Goal: Task Accomplishment & Management: Complete application form

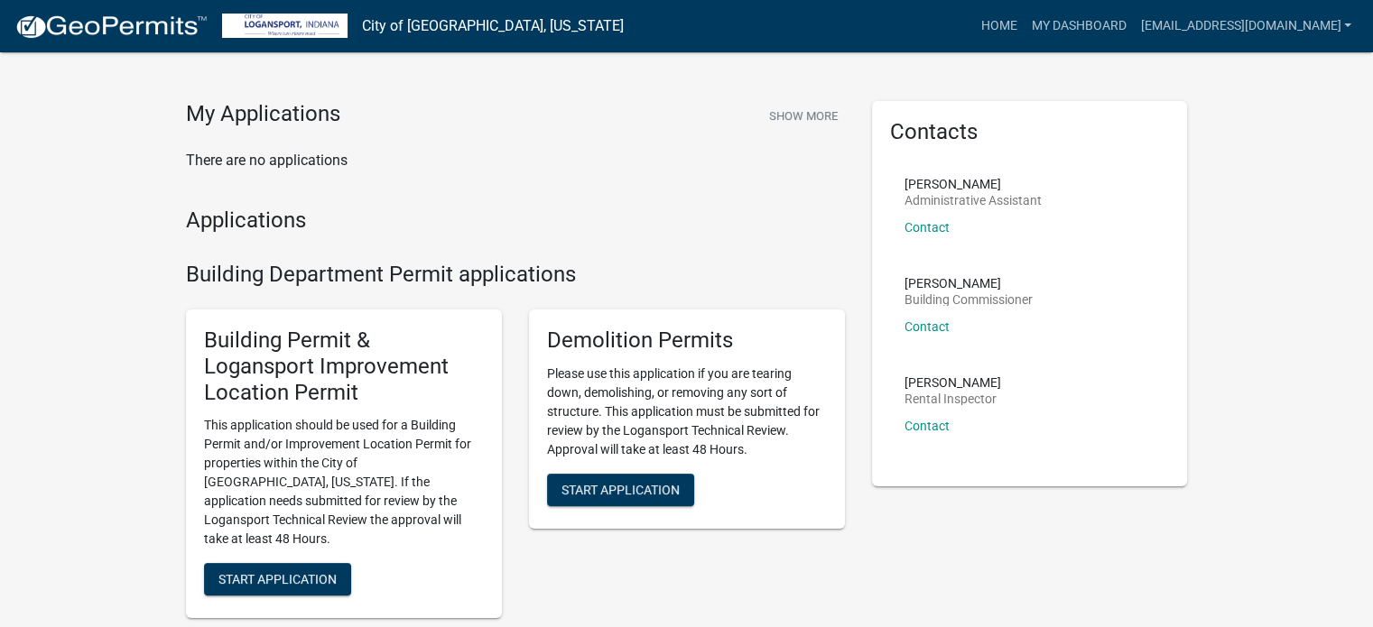
scroll to position [240, 0]
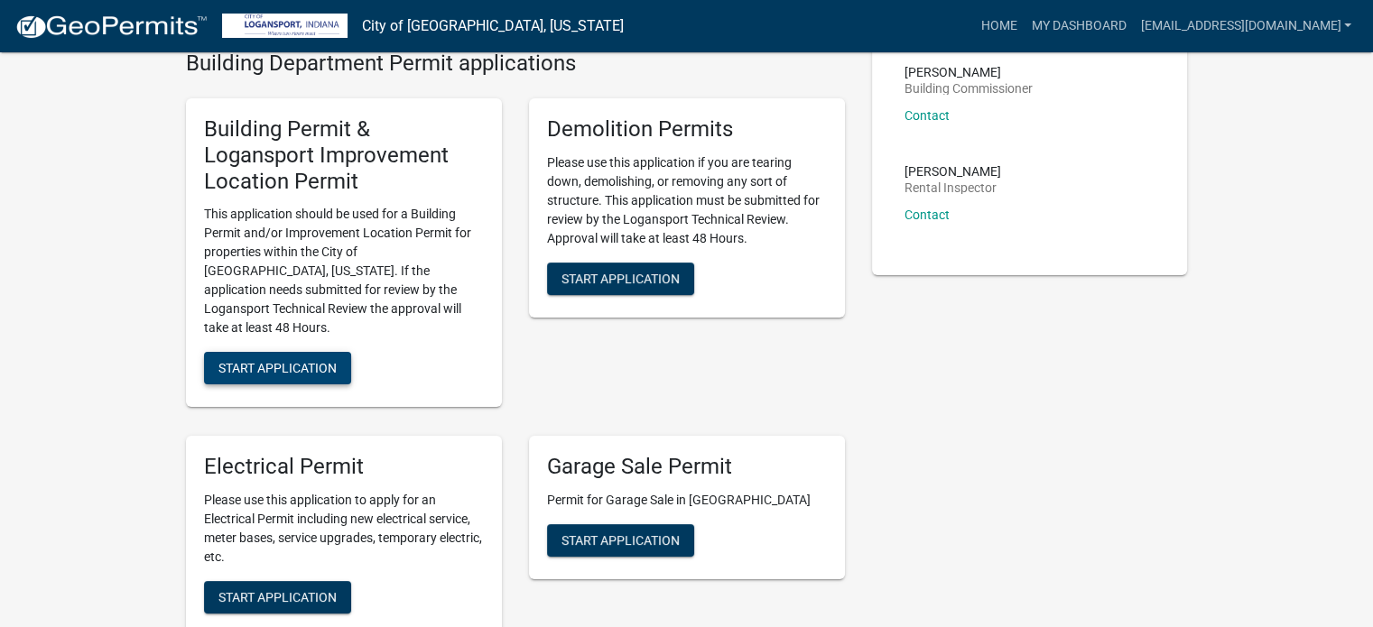
click at [284, 365] on button "Start Application" at bounding box center [277, 368] width 147 height 32
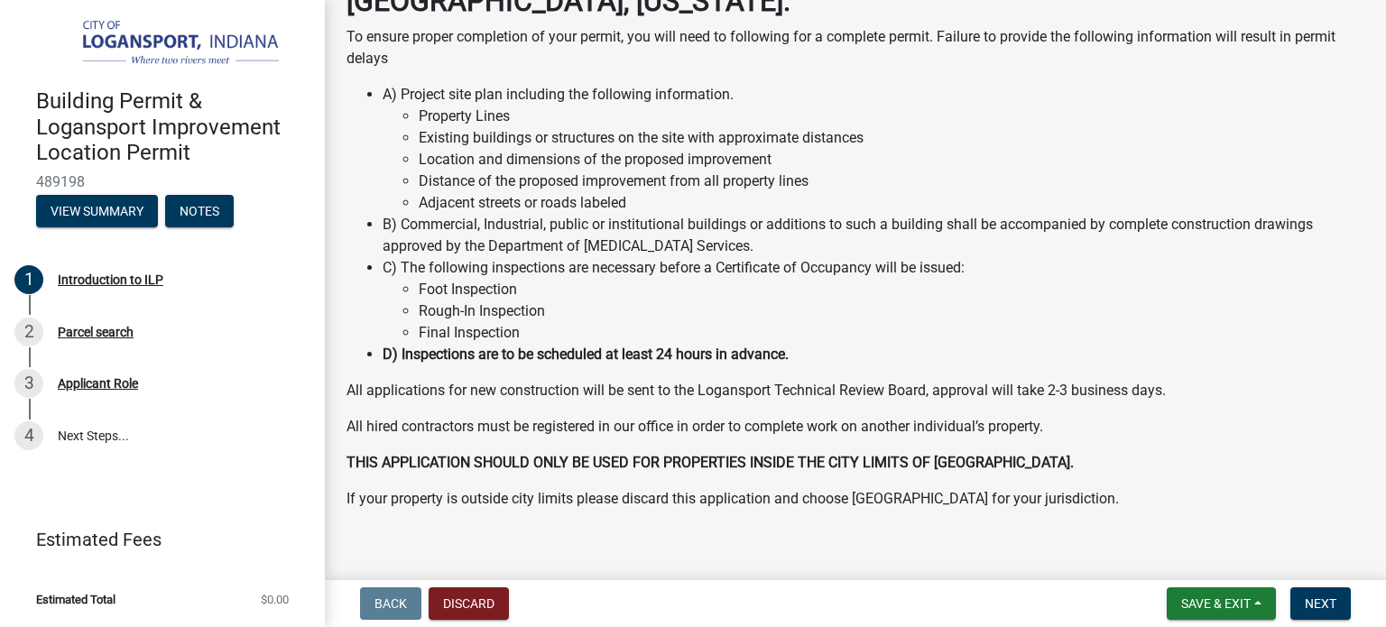
scroll to position [173, 0]
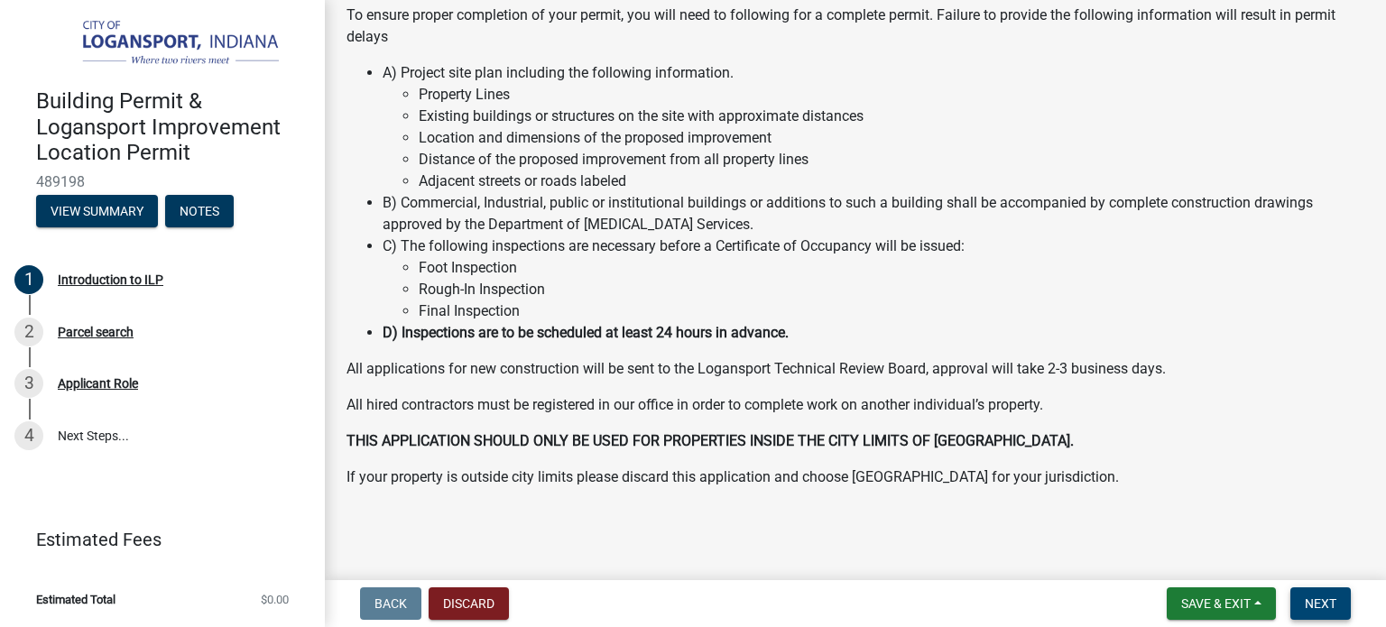
click at [1317, 597] on span "Next" at bounding box center [1321, 604] width 32 height 14
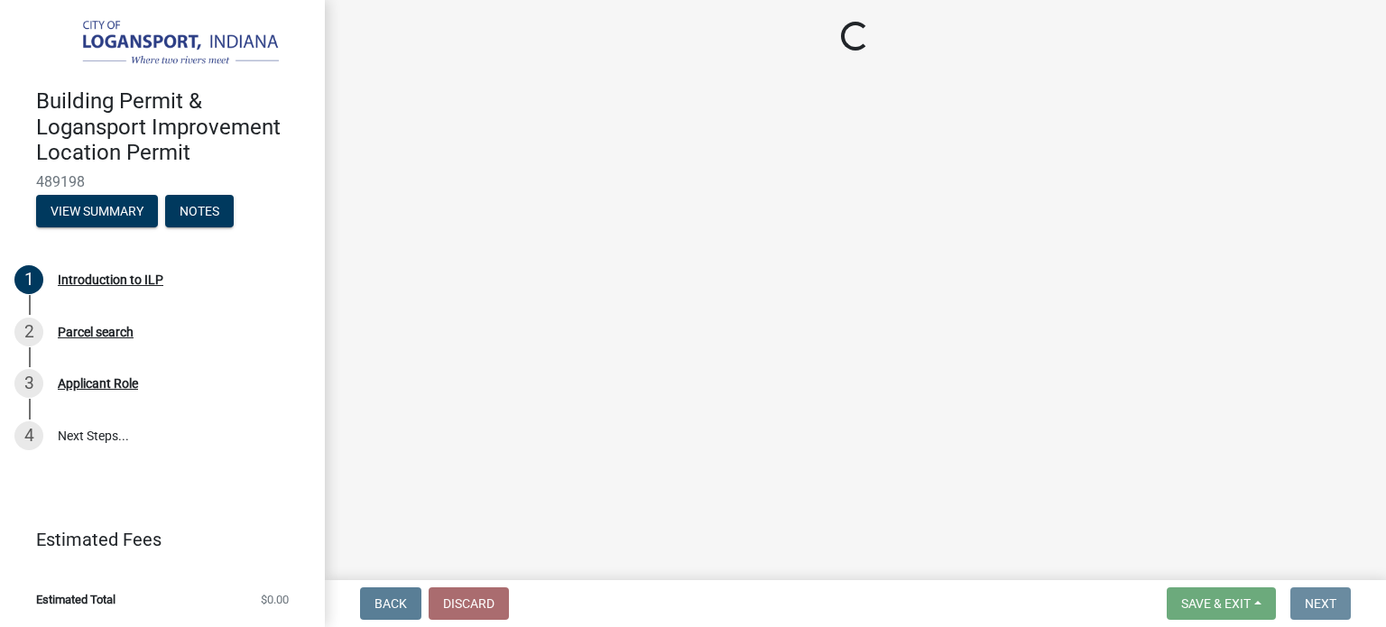
scroll to position [0, 0]
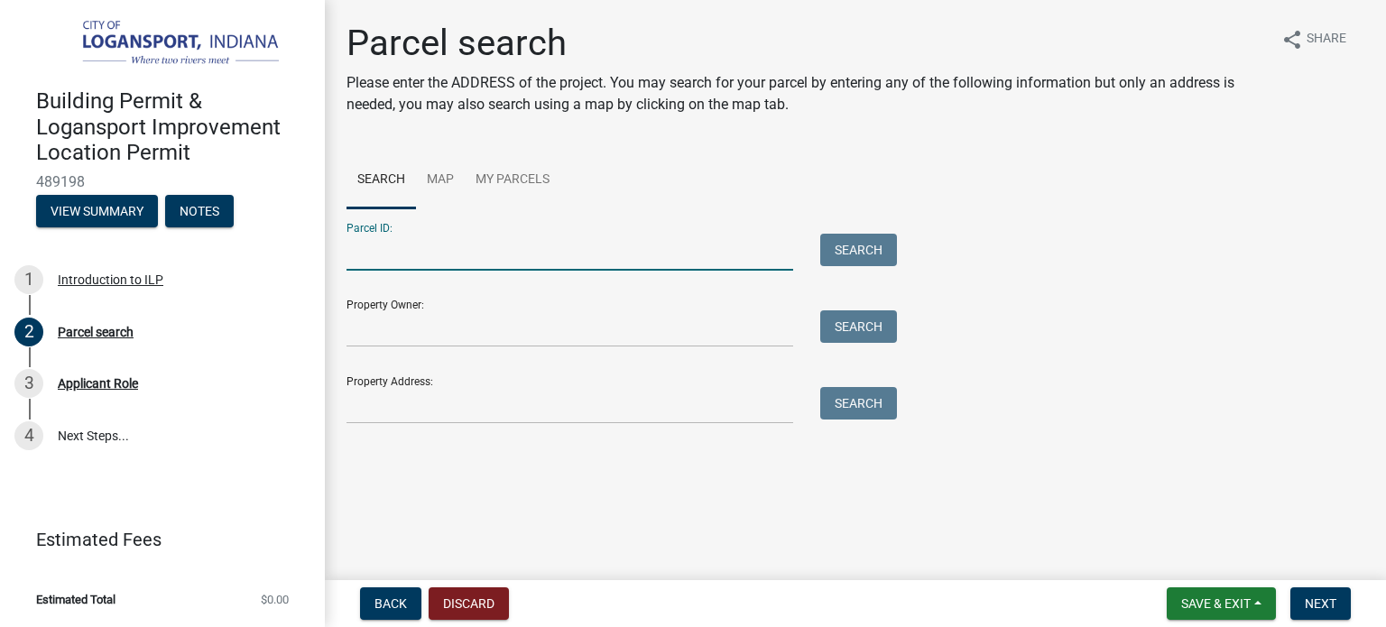
click at [541, 268] on input "Parcel ID:" at bounding box center [570, 252] width 447 height 37
click at [421, 252] on input "Parcel ID:" at bounding box center [570, 252] width 447 height 37
type input "090728400028"
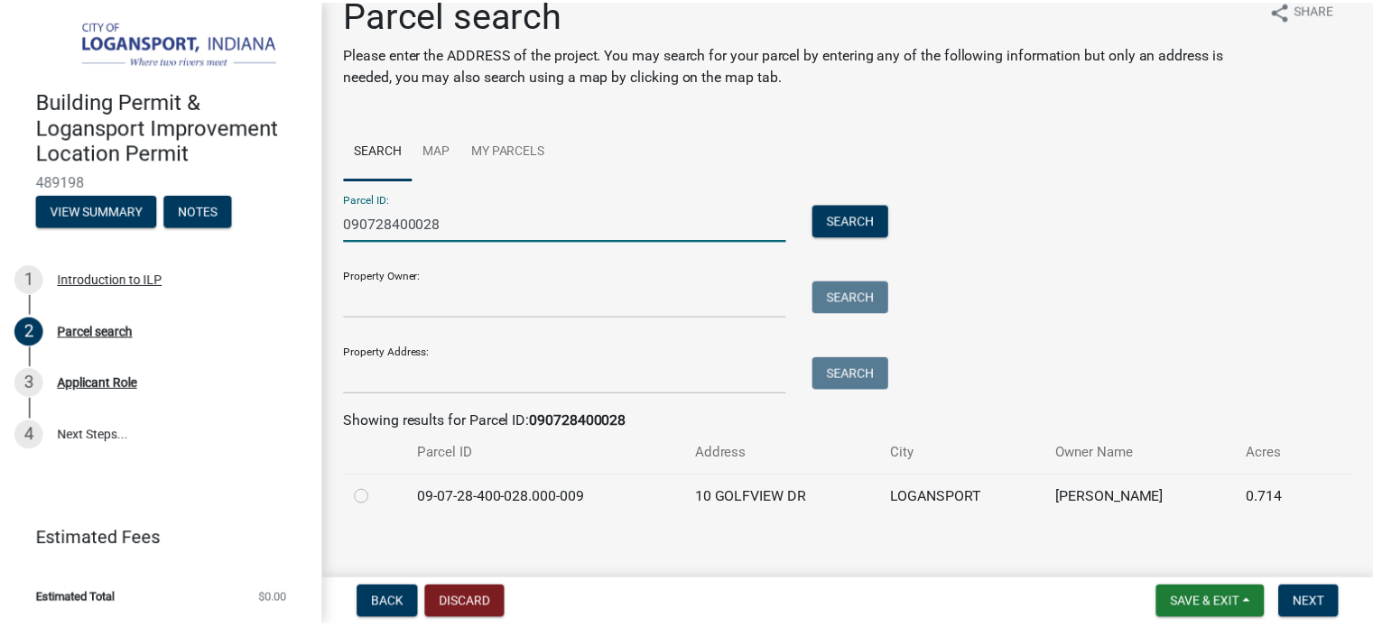
scroll to position [45, 0]
